Goal: Task Accomplishment & Management: Manage account settings

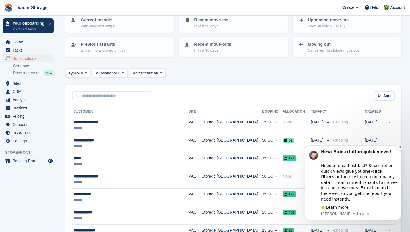
click at [402, 151] on button "Dismiss notification" at bounding box center [399, 147] width 7 height 7
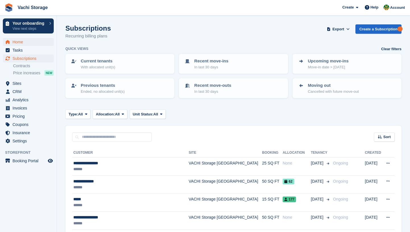
click at [30, 42] on span "Home" at bounding box center [29, 42] width 34 height 8
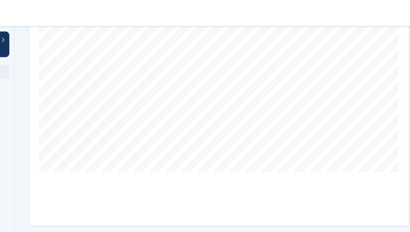
scroll to position [166, 0]
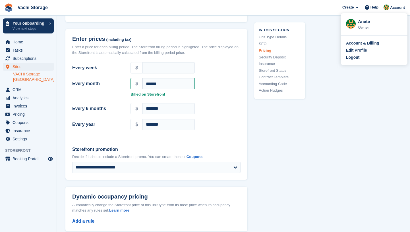
scroll to position [512, 0]
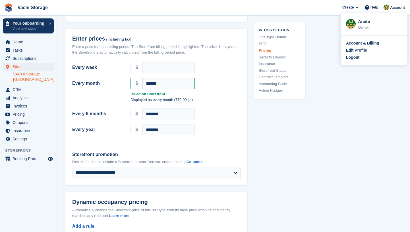
click at [351, 22] on img at bounding box center [351, 24] width 10 height 10
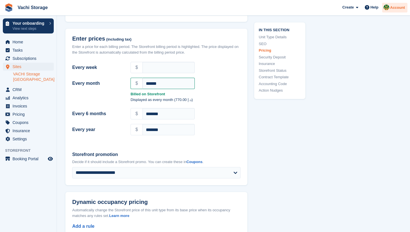
click at [391, 11] on div "Account" at bounding box center [394, 8] width 25 height 10
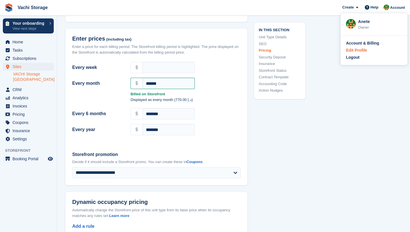
click at [357, 49] on div "Edit Profile" at bounding box center [356, 50] width 21 height 6
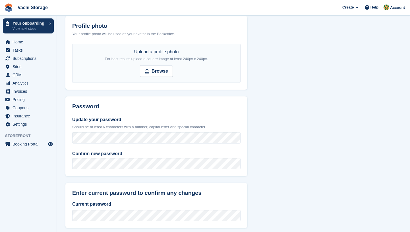
scroll to position [165, 0]
click at [155, 69] on strong "Browse" at bounding box center [159, 70] width 16 height 7
click at [155, 69] on input "Browse" at bounding box center [156, 70] width 33 height 11
type input "**********"
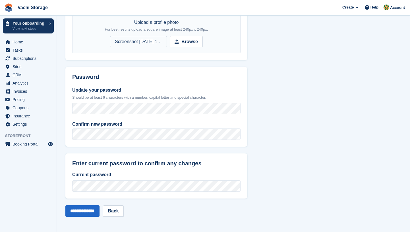
scroll to position [193, 0]
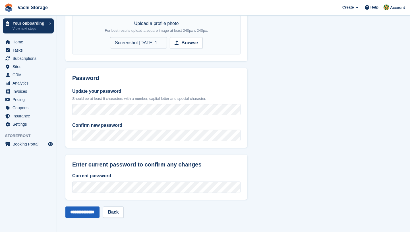
click at [83, 215] on input "**********" at bounding box center [82, 212] width 34 height 11
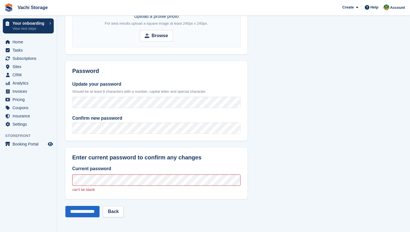
scroll to position [238, 0]
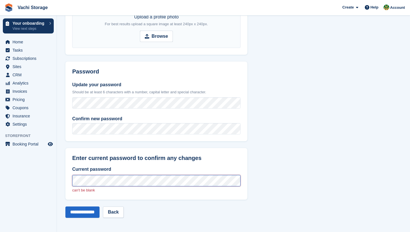
click at [87, 211] on input "**********" at bounding box center [82, 212] width 34 height 11
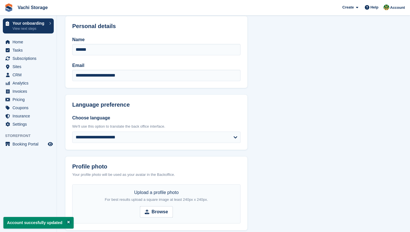
scroll to position [26, 0]
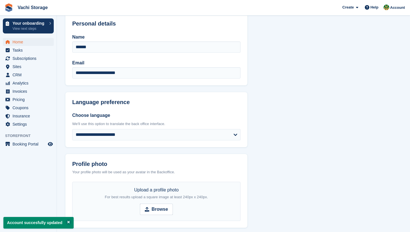
click at [29, 43] on span "Home" at bounding box center [29, 42] width 34 height 8
